Goal: Browse casually

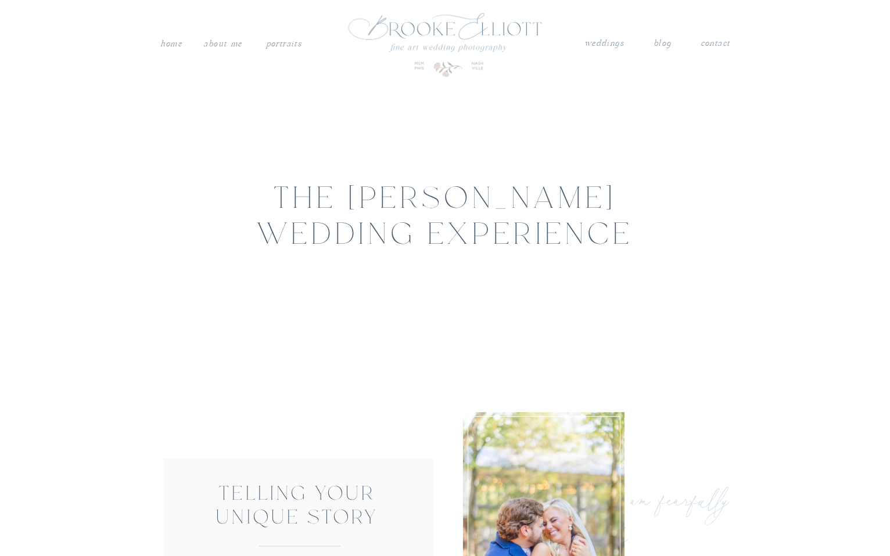
click at [610, 42] on nav "weddings" at bounding box center [604, 43] width 41 height 15
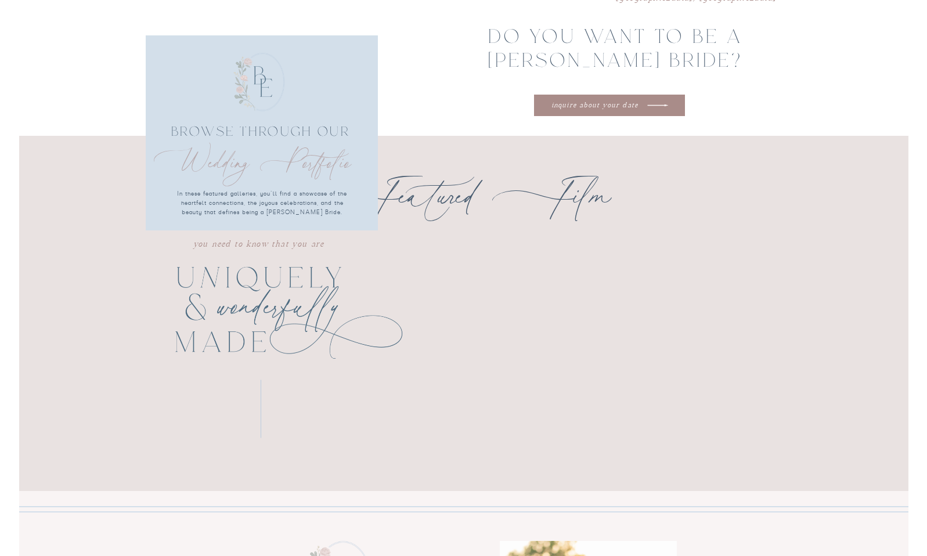
scroll to position [2544, 0]
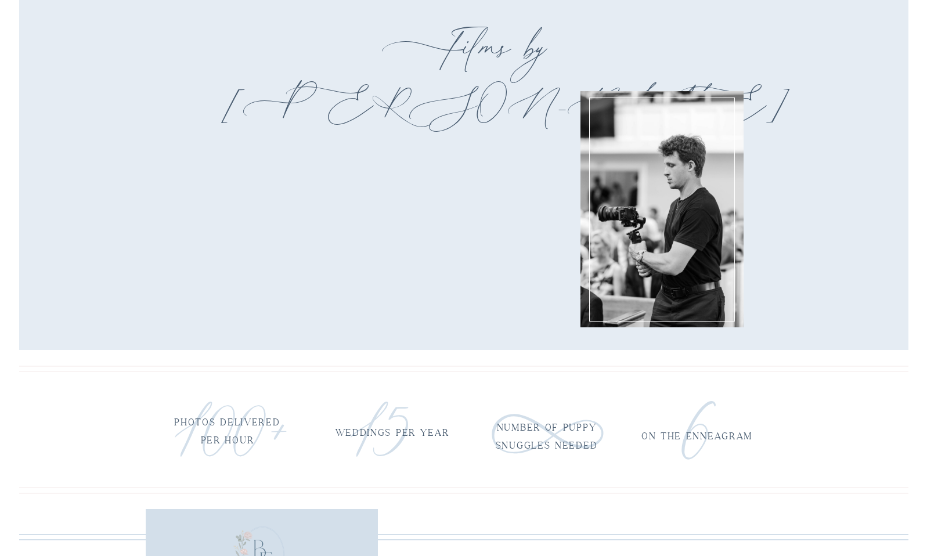
scroll to position [1702, 0]
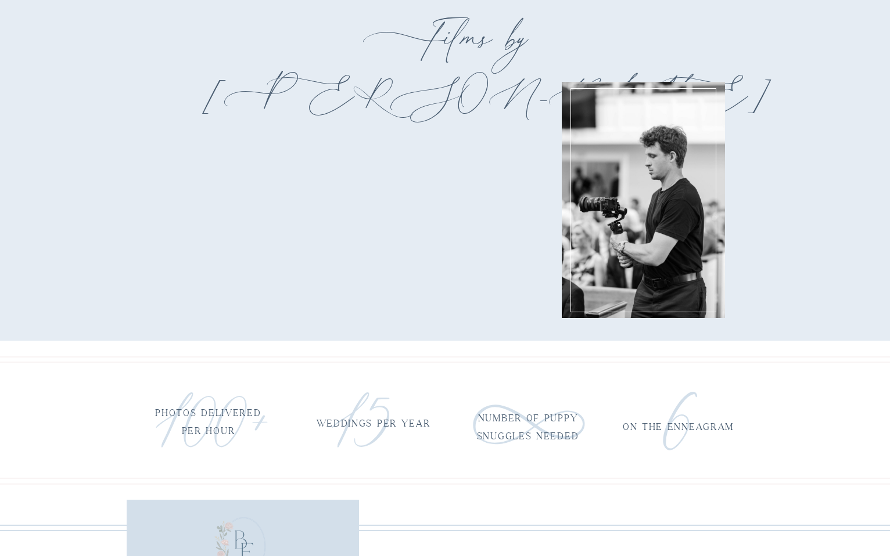
click at [654, 22] on h1 "Films by [PERSON_NAME]" at bounding box center [445, 28] width 486 height 34
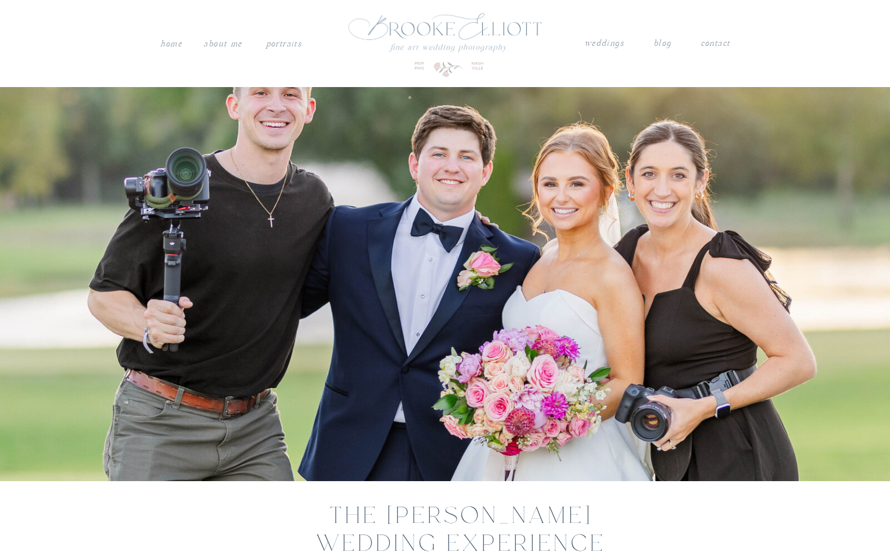
click at [605, 44] on nav "weddings" at bounding box center [604, 43] width 41 height 15
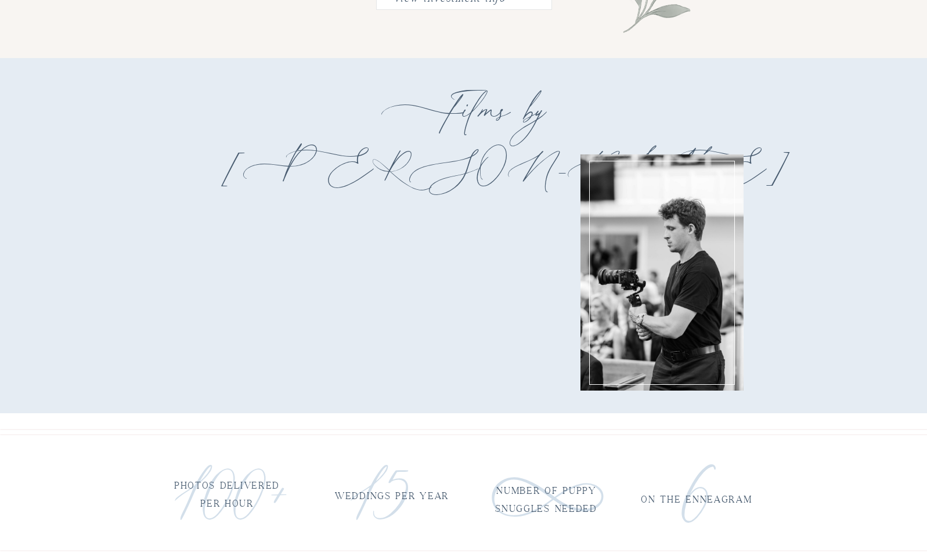
scroll to position [1742, 0]
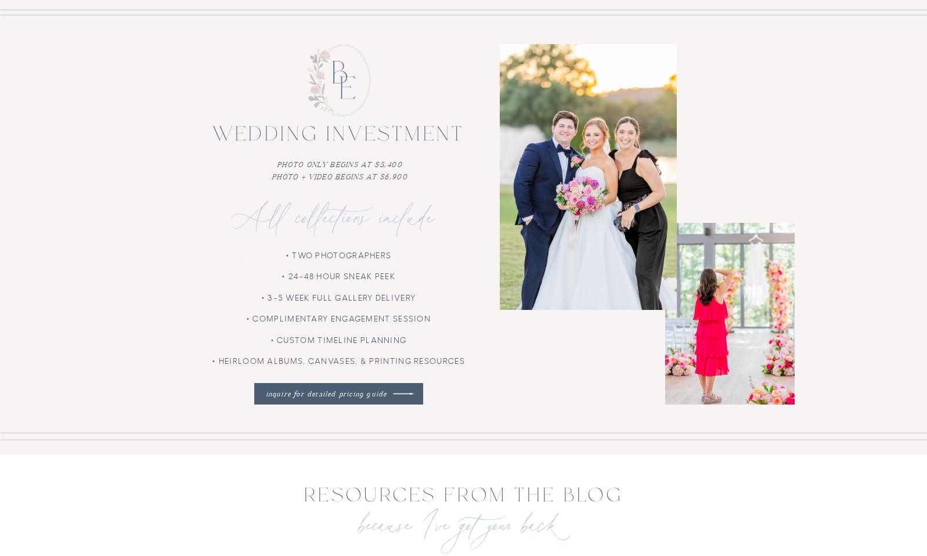
scroll to position [3146, 0]
